Goal: Information Seeking & Learning: Learn about a topic

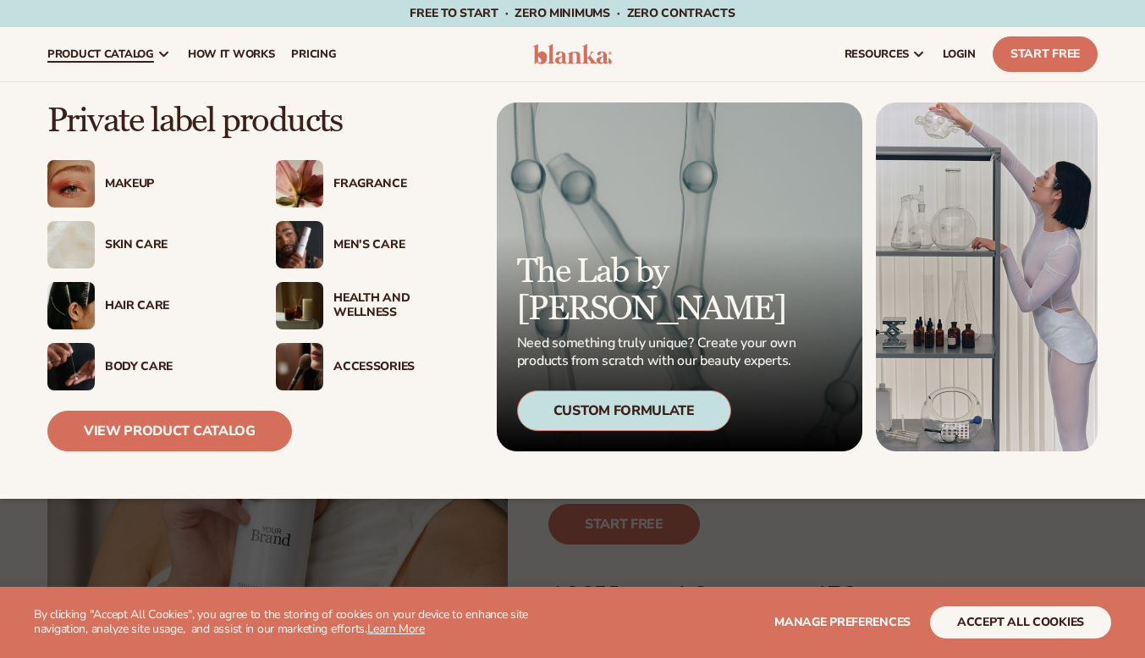
click at [365, 296] on div "Health And Wellness" at bounding box center [401, 305] width 137 height 29
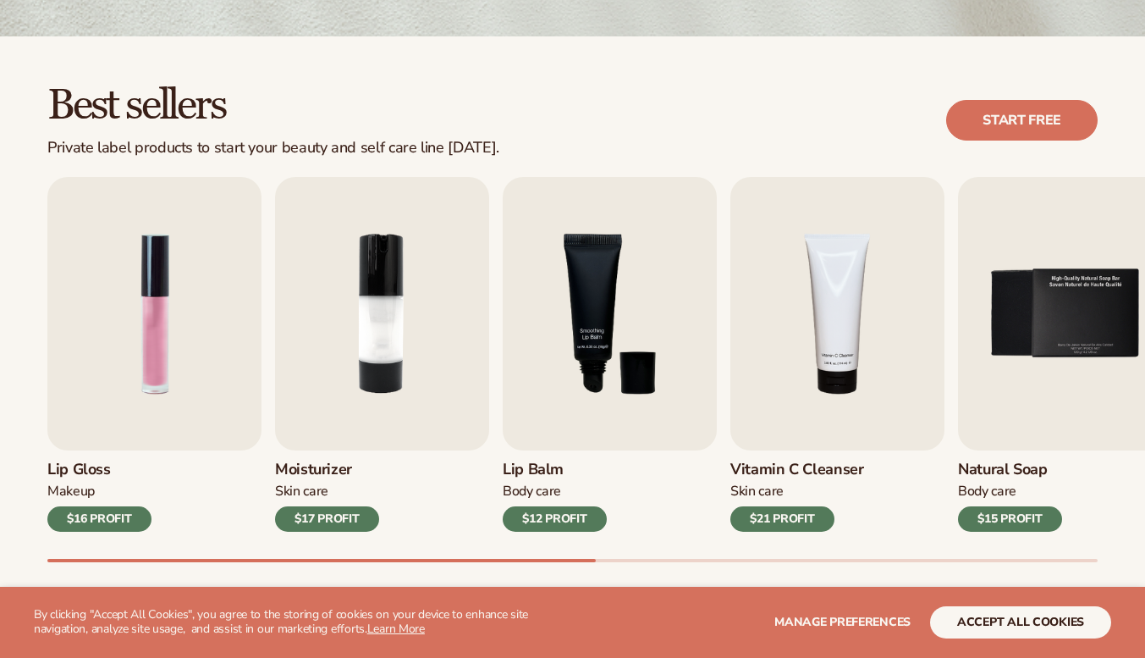
scroll to position [508, 0]
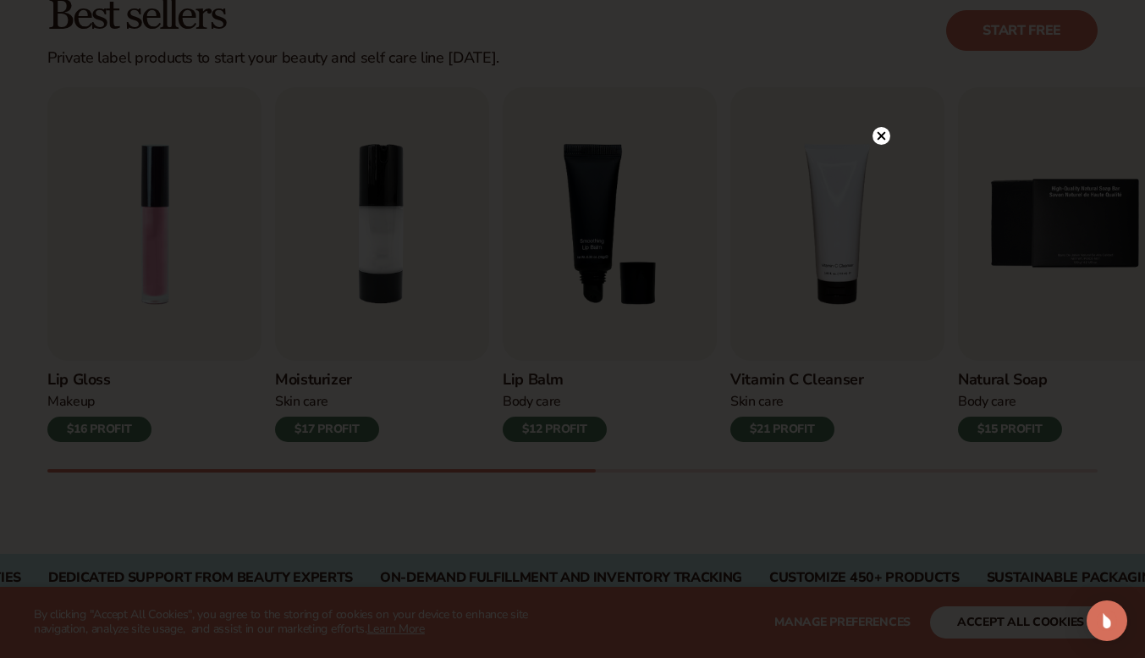
click at [882, 131] on circle at bounding box center [881, 136] width 18 height 18
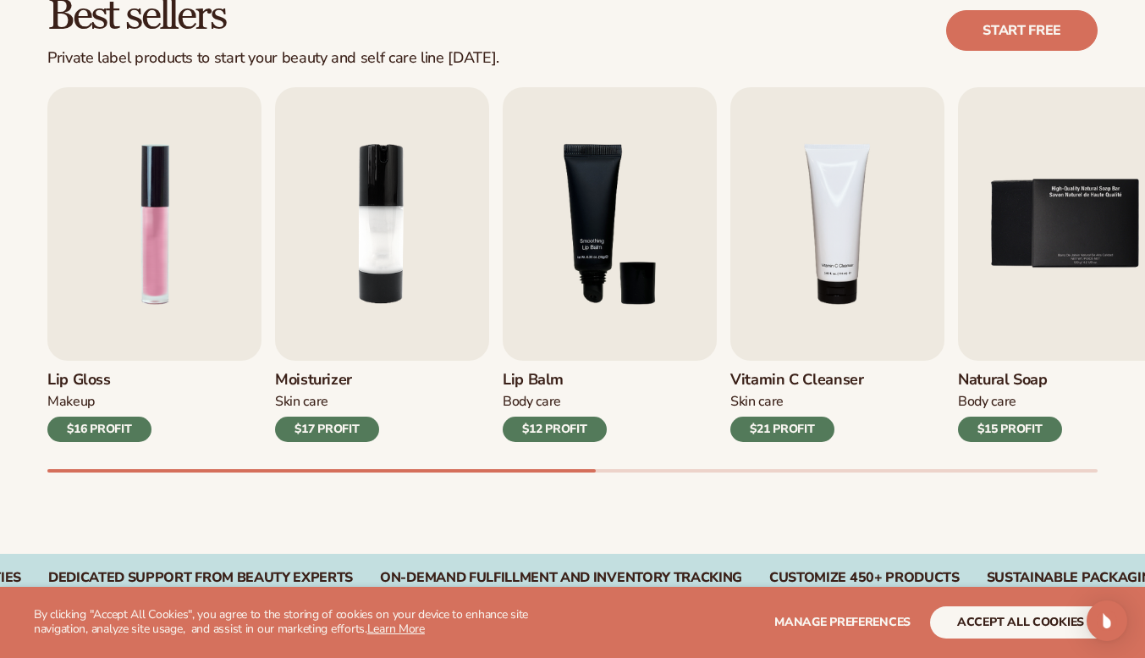
drag, startPoint x: 350, startPoint y: 465, endPoint x: 449, endPoint y: 461, distance: 99.1
click at [449, 461] on div "Lip Gloss Makeup $16 PROFIT Moisturizer [MEDICAL_DATA] $17 PROFIT [MEDICAL_DATA…" at bounding box center [596, 279] width 1098 height 385
drag, startPoint x: 449, startPoint y: 469, endPoint x: 636, endPoint y: 454, distance: 187.6
click at [636, 454] on div "Lip Gloss Makeup $16 PROFIT Moisturizer [MEDICAL_DATA] $17 PROFIT [MEDICAL_DATA…" at bounding box center [596, 279] width 1098 height 385
drag, startPoint x: 579, startPoint y: 472, endPoint x: 692, endPoint y: 469, distance: 113.4
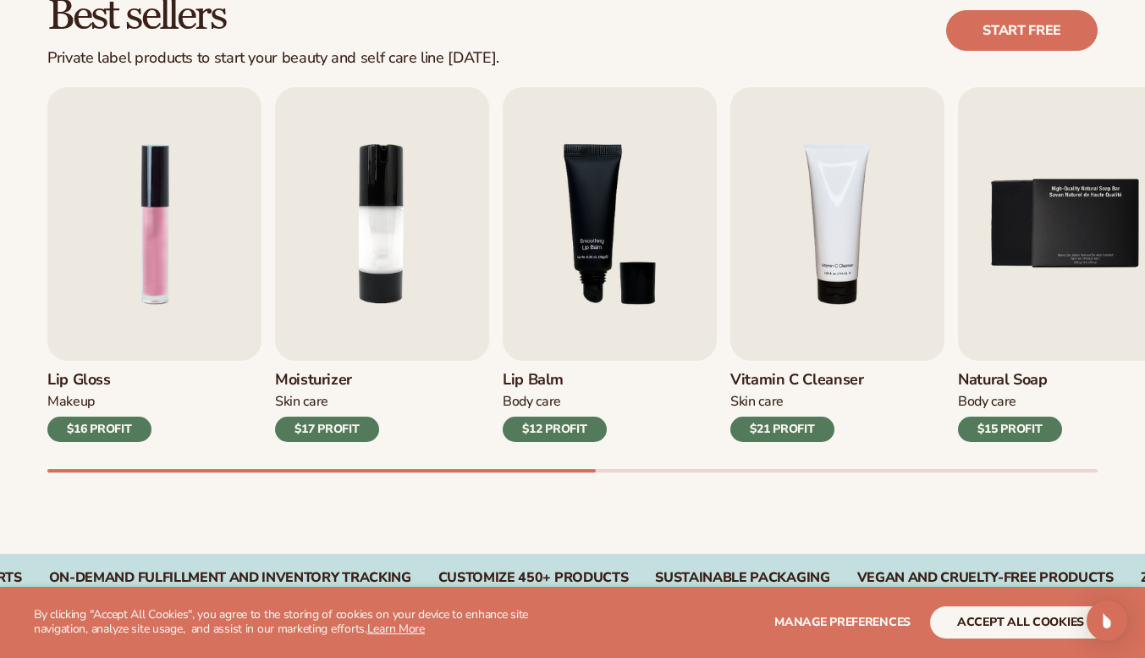
click at [692, 469] on div "Best sellers Private label products to start your beauty and self care line [DA…" at bounding box center [572, 250] width 1145 height 607
click at [692, 469] on div at bounding box center [572, 470] width 1050 height 3
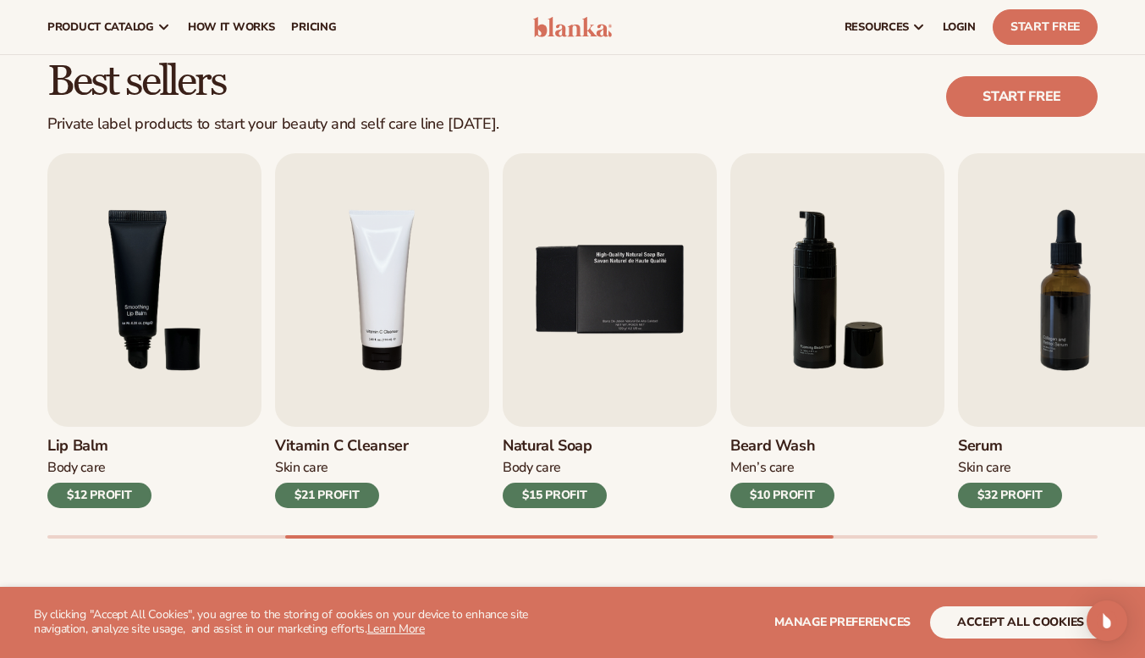
scroll to position [423, 0]
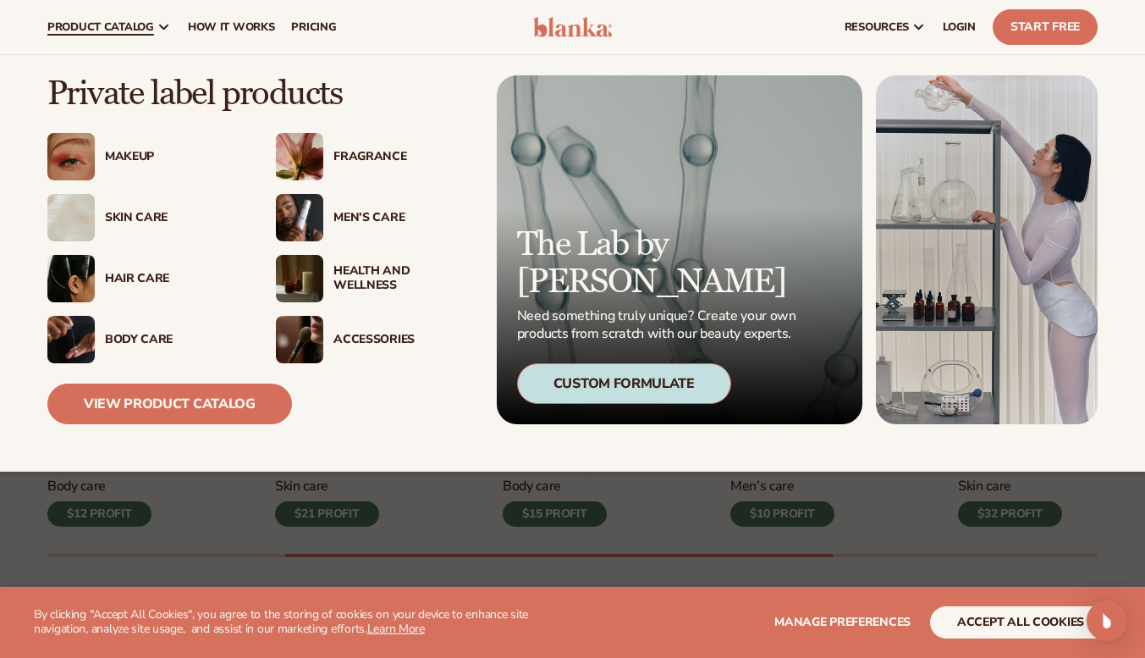
click at [342, 344] on div "Accessories" at bounding box center [401, 340] width 137 height 14
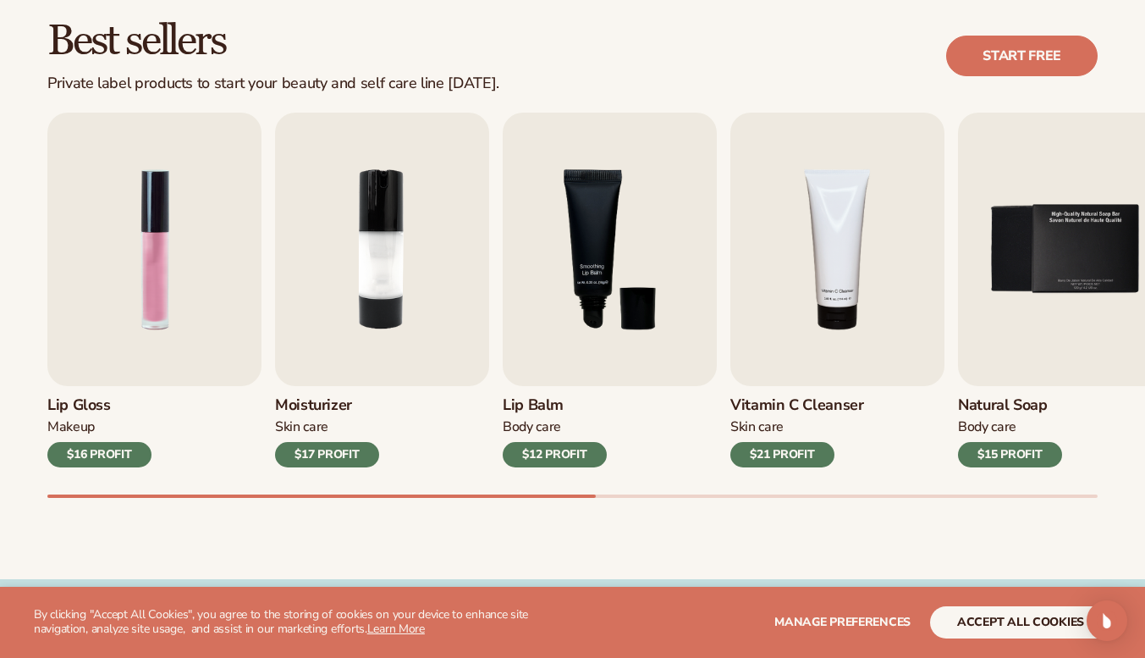
scroll to position [508, 0]
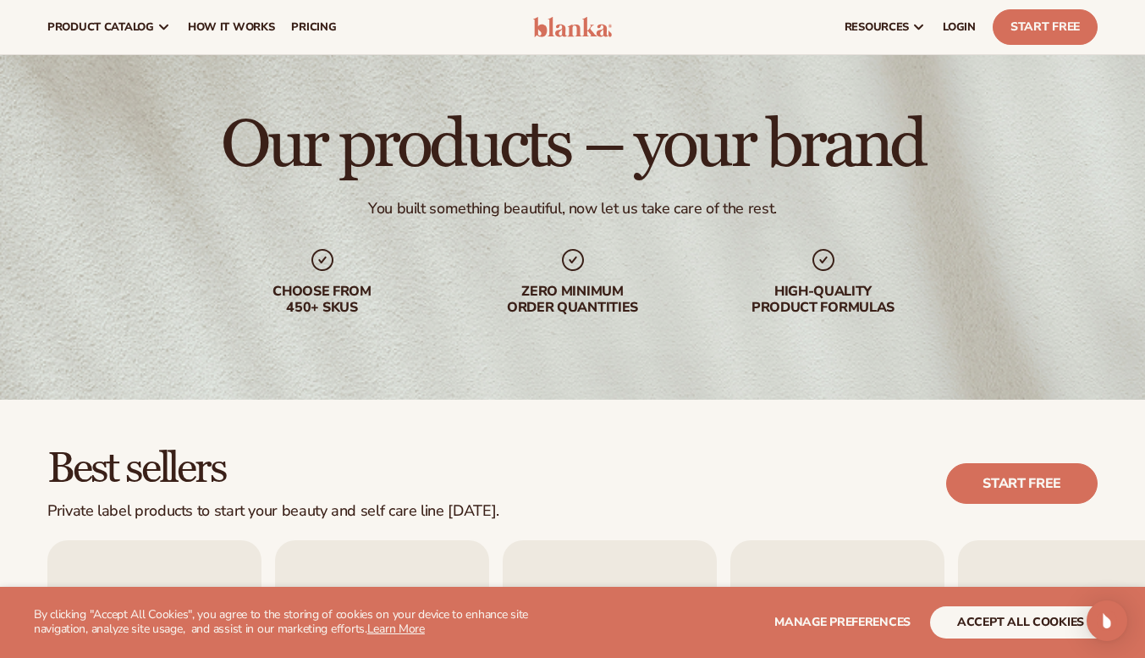
scroll to position [0, 0]
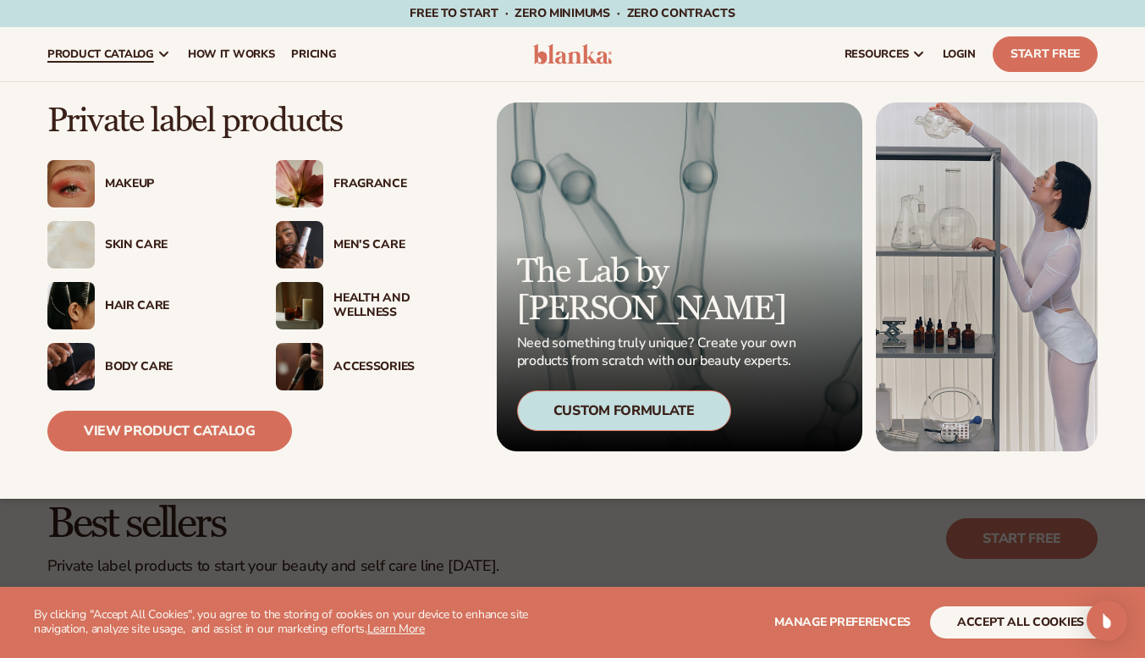
click at [139, 407] on div "View Product Catalog" at bounding box center [259, 420] width 424 height 61
click at [142, 421] on link "View Product Catalog" at bounding box center [169, 430] width 245 height 41
click at [112, 369] on div "Body Care" at bounding box center [173, 367] width 137 height 14
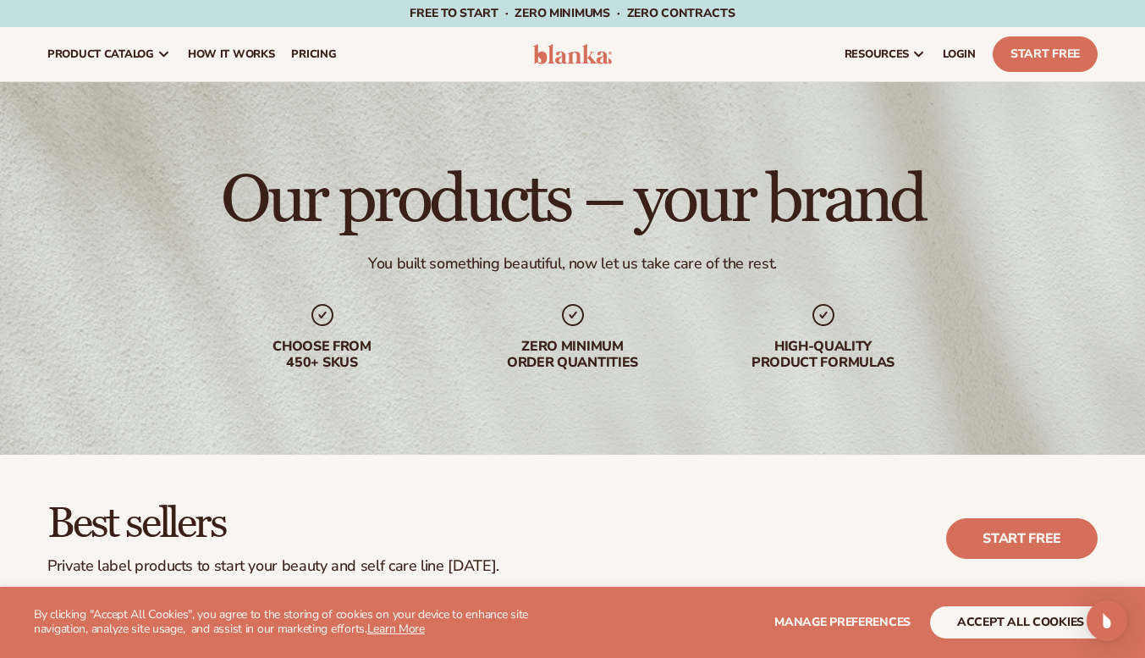
click at [966, 41] on link "LOGIN" at bounding box center [959, 54] width 50 height 54
